Goal: Transaction & Acquisition: Purchase product/service

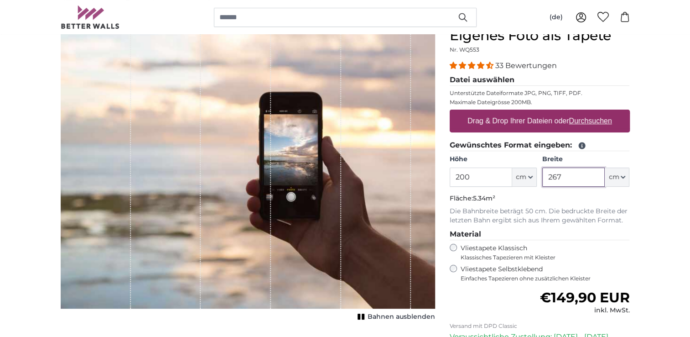
click at [567, 177] on input "267" at bounding box center [574, 176] width 63 height 19
click at [481, 177] on input "200" at bounding box center [481, 176] width 63 height 19
drag, startPoint x: 474, startPoint y: 176, endPoint x: 439, endPoint y: 172, distance: 34.9
click at [439, 172] on product-detail "Abbrechen Bild zuschneiden Bahnen ausblenden Eigenes Foto als Tapete Nr. WQ553 …" at bounding box center [345, 226] width 584 height 426
drag, startPoint x: 573, startPoint y: 180, endPoint x: 530, endPoint y: 180, distance: 43.3
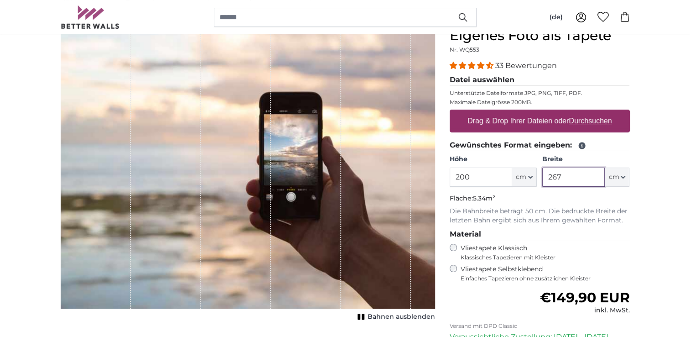
click at [530, 180] on div "Höhe 200 ft cm Centimeter (cm) Inches (inch) Feet (ft. in.) Breite 267 ft cm Ce…" at bounding box center [540, 171] width 180 height 32
type input "200"
drag, startPoint x: 486, startPoint y: 175, endPoint x: 445, endPoint y: 176, distance: 41.1
click at [445, 176] on div "Eigenes Foto als Tapete Nr. WQ553 33 Bewertungen Datei auswählen Unterstützte D…" at bounding box center [540, 232] width 195 height 411
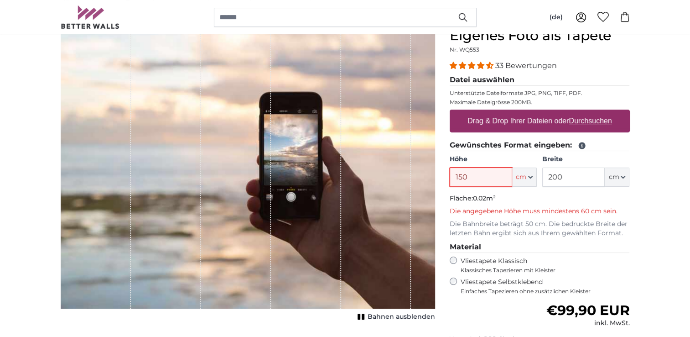
type input "150"
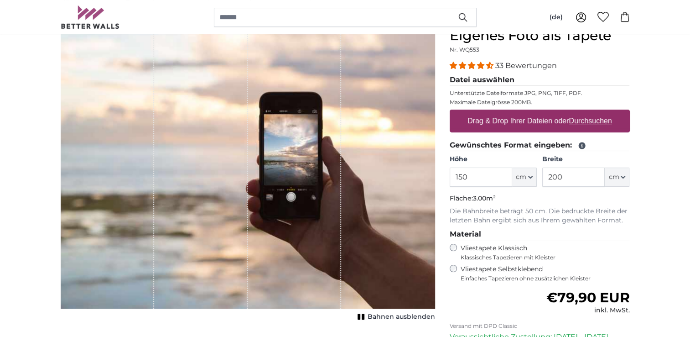
click at [497, 269] on label "Vliestapete Selbstklebend Einfaches Tapezieren ohne zusätzlichen Kleister" at bounding box center [545, 273] width 169 height 17
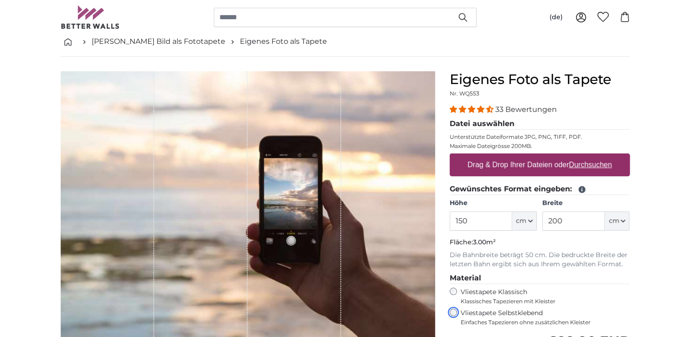
scroll to position [46, 0]
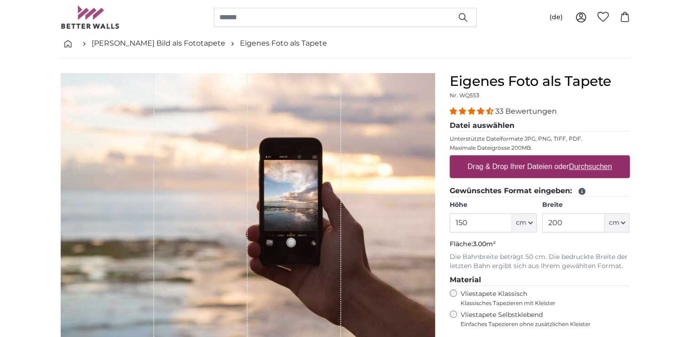
click at [588, 167] on u "Durchsuchen" at bounding box center [590, 166] width 43 height 8
click at [588, 158] on input "Drag & Drop Ihrer Dateien oder Durchsuchen" at bounding box center [540, 156] width 180 height 3
type input "**********"
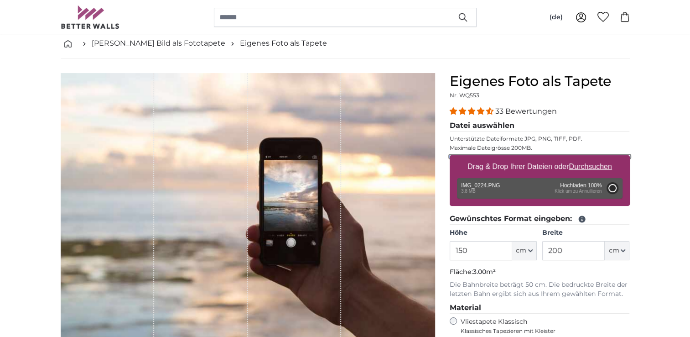
type input "66"
type input "99"
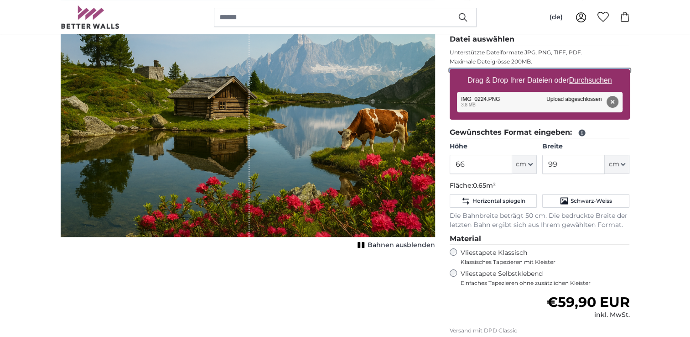
scroll to position [137, 0]
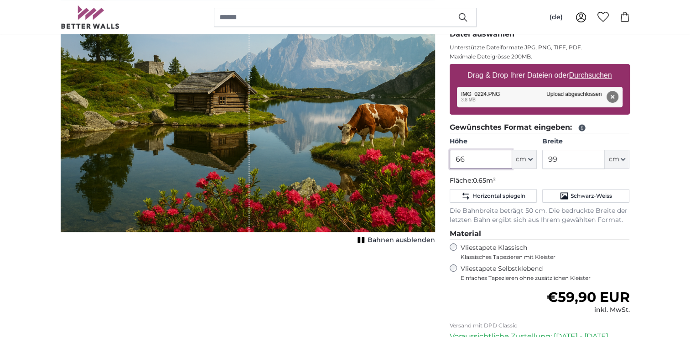
drag, startPoint x: 477, startPoint y: 160, endPoint x: 449, endPoint y: 160, distance: 28.8
click at [449, 160] on div "Eigenes Foto als Tapete Nr. WQ553 33 Bewertungen Datei auswählen Unterstützte D…" at bounding box center [540, 210] width 195 height 456
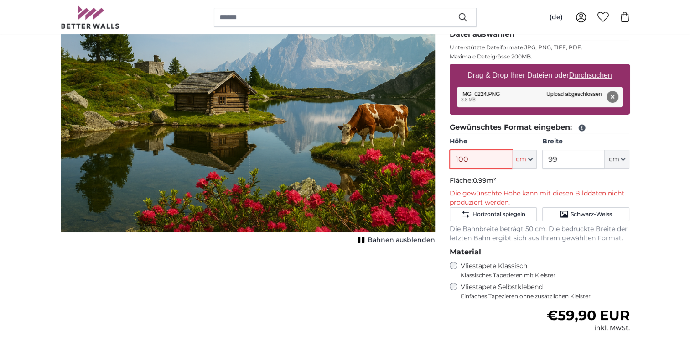
type input "100"
click at [502, 264] on label "Vliestapete Klassisch Klassisches Tapezieren mit Kleister" at bounding box center [542, 269] width 162 height 17
click at [485, 159] on input "100" at bounding box center [481, 159] width 63 height 19
drag, startPoint x: 577, startPoint y: 159, endPoint x: 532, endPoint y: 159, distance: 44.7
click at [532, 159] on div "Höhe 100 ft cm Centimeter (cm) Inches (inch) Feet (ft. in.) Breite 99 ft cm Cen…" at bounding box center [540, 153] width 180 height 32
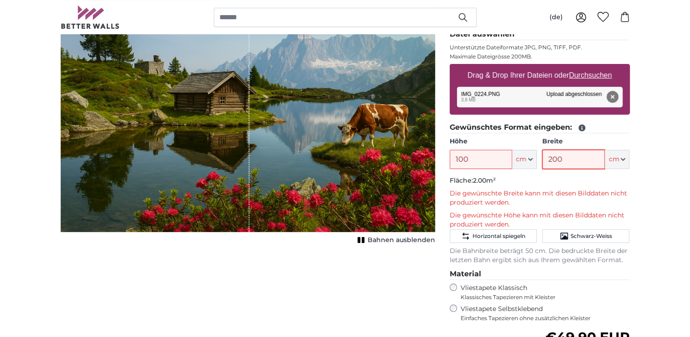
type input "200"
click at [499, 159] on input "100" at bounding box center [481, 159] width 63 height 19
drag, startPoint x: 474, startPoint y: 159, endPoint x: 438, endPoint y: 157, distance: 35.6
click at [438, 157] on product-detail "Abbrechen Bild zuschneiden Bahnen ausblenden Eigenes Foto als Tapete Nr. WQ553 …" at bounding box center [345, 222] width 584 height 511
type input "66"
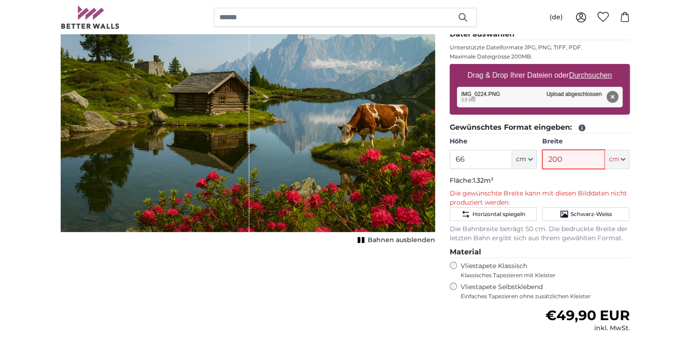
drag, startPoint x: 568, startPoint y: 159, endPoint x: 537, endPoint y: 161, distance: 31.1
click at [537, 161] on div "Höhe 66 ft cm Centimeter (cm) Inches (inch) Feet (ft. in.) Breite 200 ft cm Cen…" at bounding box center [540, 153] width 180 height 32
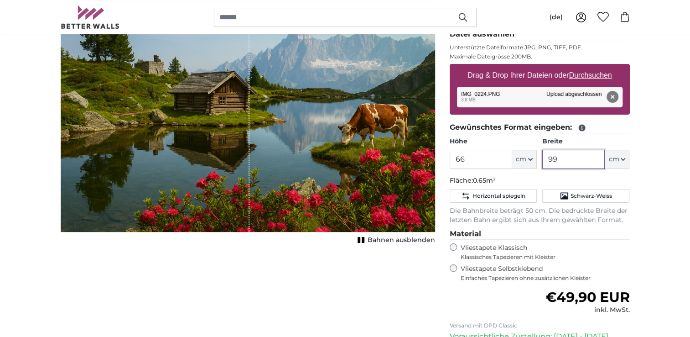
type input "99"
drag, startPoint x: 482, startPoint y: 160, endPoint x: 449, endPoint y: 160, distance: 32.9
click at [449, 160] on div "Eigenes Foto als Tapete Nr. WQ553 33 Bewertungen Datei auswählen Unterstützte D…" at bounding box center [540, 210] width 195 height 456
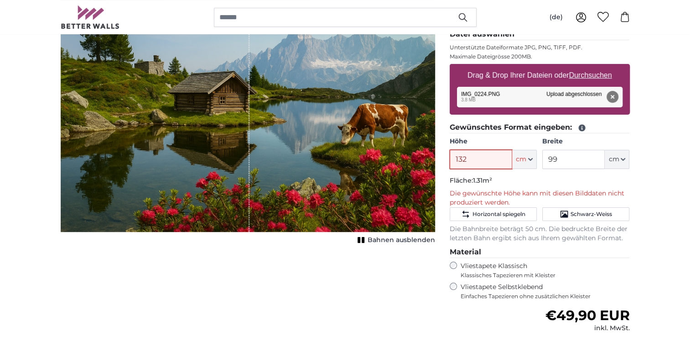
type input "132"
drag, startPoint x: 565, startPoint y: 159, endPoint x: 533, endPoint y: 159, distance: 32.4
click at [533, 159] on div "Höhe 132 ft cm Centimeter (cm) Inches (inch) Feet (ft. in.) Breite 99 ft cm Cen…" at bounding box center [540, 153] width 180 height 32
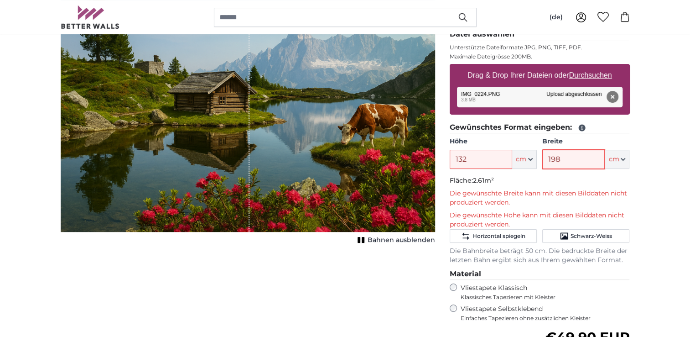
type input "198"
click at [625, 211] on p "Die gewünschte Höhe kann mit diesen Bilddaten nicht produziert werden." at bounding box center [540, 220] width 180 height 18
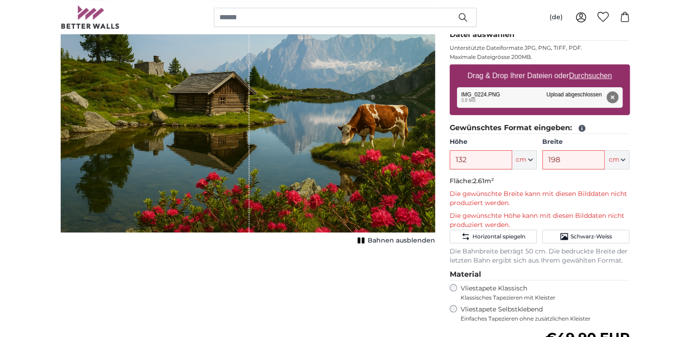
scroll to position [137, 0]
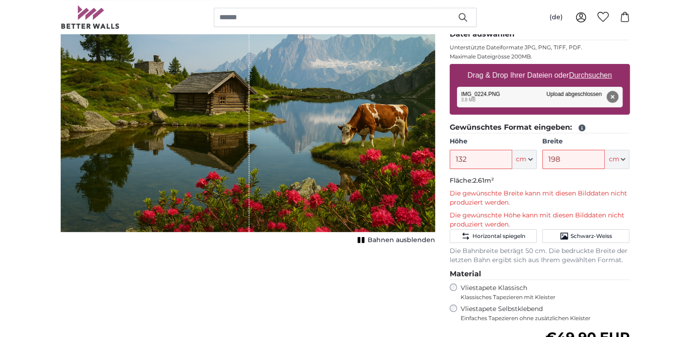
click at [363, 239] on rect "1 of 1" at bounding box center [363, 240] width 3 height 6
click at [363, 239] on icon "1 of 1" at bounding box center [361, 239] width 9 height 7
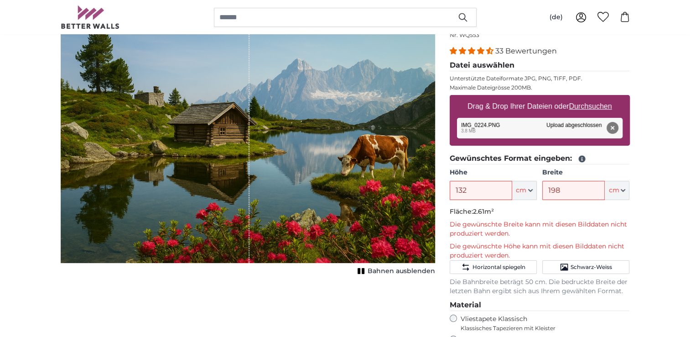
scroll to position [91, 0]
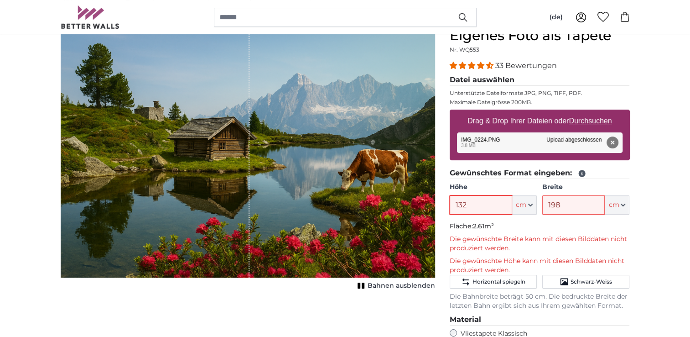
click at [488, 206] on input "132" at bounding box center [481, 204] width 63 height 19
drag, startPoint x: 481, startPoint y: 204, endPoint x: 429, endPoint y: 204, distance: 52.5
click at [429, 204] on product-detail "Abbrechen Bild zuschneiden Bahnen ausblenden Eigenes Foto als Tapete Nr. WQ553 …" at bounding box center [345, 268] width 584 height 511
type input "66"
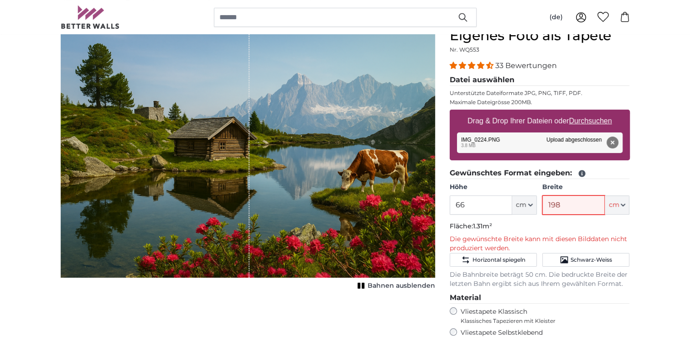
drag, startPoint x: 568, startPoint y: 204, endPoint x: 530, endPoint y: 204, distance: 37.9
click at [531, 204] on div "Höhe 66 ft cm Centimeter (cm) Inches (inch) Feet (ft. in.) Breite 198 ft cm Cen…" at bounding box center [540, 199] width 180 height 32
type input "99"
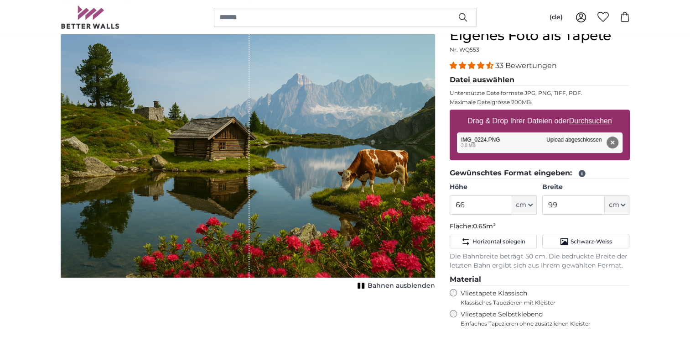
drag, startPoint x: 475, startPoint y: 205, endPoint x: 450, endPoint y: 205, distance: 24.2
click at [450, 205] on input "66" at bounding box center [481, 204] width 63 height 19
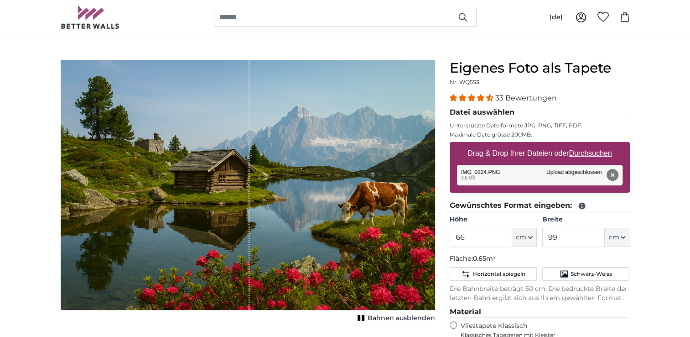
scroll to position [46, 0]
